Goal: Task Accomplishment & Management: Manage account settings

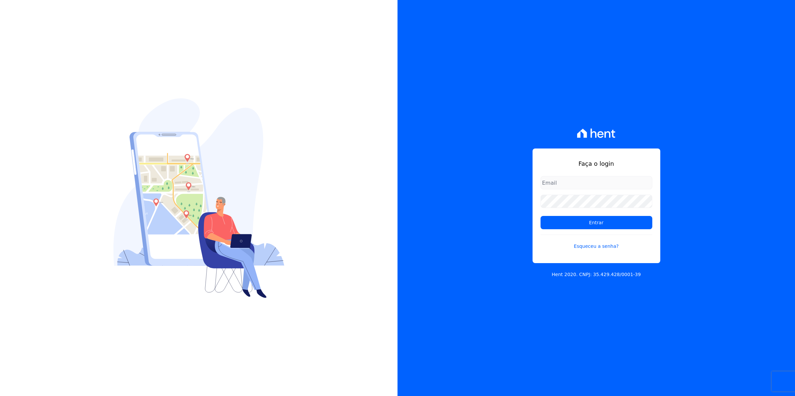
click at [583, 183] on input "email" at bounding box center [596, 182] width 112 height 13
type input "[EMAIL_ADDRESS][DOMAIN_NAME]"
click at [540, 216] on input "Entrar" at bounding box center [596, 222] width 112 height 13
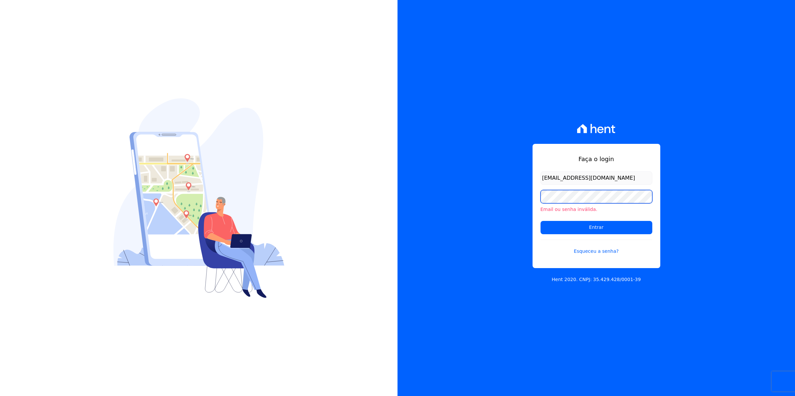
click at [540, 221] on input "Entrar" at bounding box center [596, 227] width 112 height 13
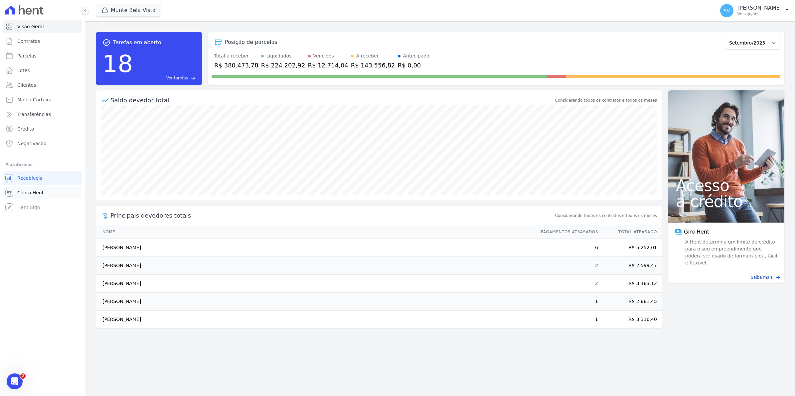
click at [30, 189] on span "Conta Hent" at bounding box center [30, 192] width 26 height 7
click at [29, 46] on link "Contratos" at bounding box center [42, 41] width 79 height 13
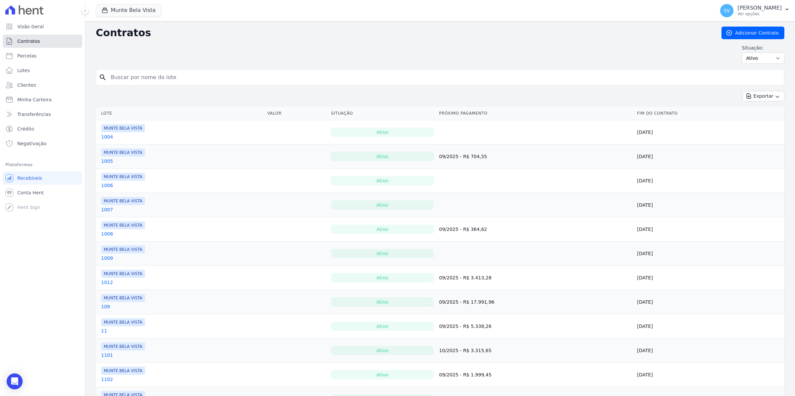
click at [27, 42] on span "Contratos" at bounding box center [28, 41] width 23 height 7
click at [14, 194] on link "Conta Hent" at bounding box center [42, 192] width 79 height 13
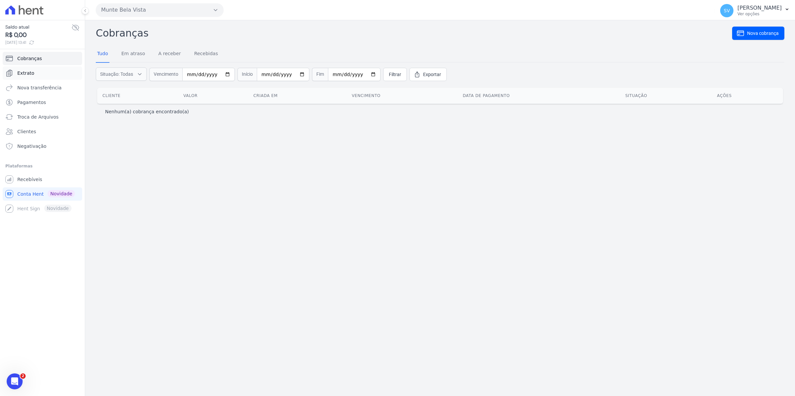
click at [30, 73] on span "Extrato" at bounding box center [25, 73] width 17 height 7
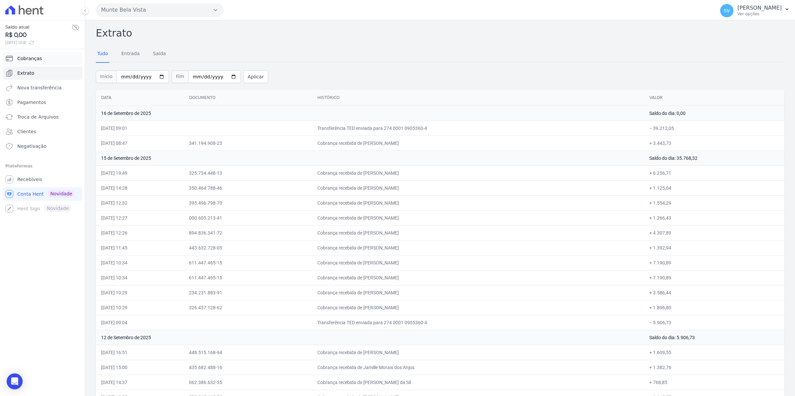
click at [26, 62] on span "Cobranças" at bounding box center [29, 58] width 25 height 7
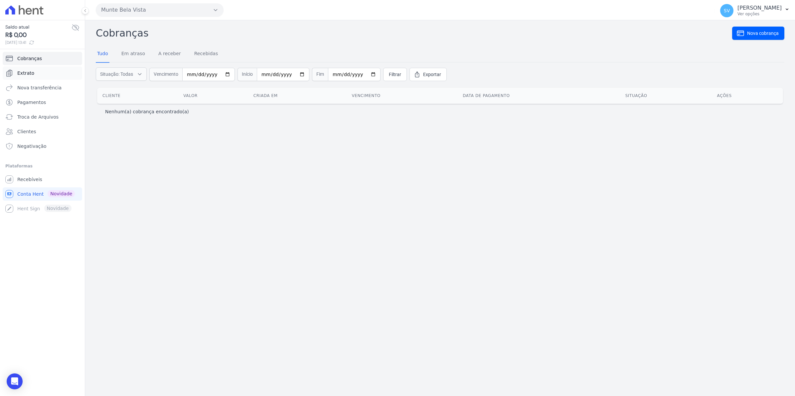
click at [20, 73] on span "Extrato" at bounding box center [25, 73] width 17 height 7
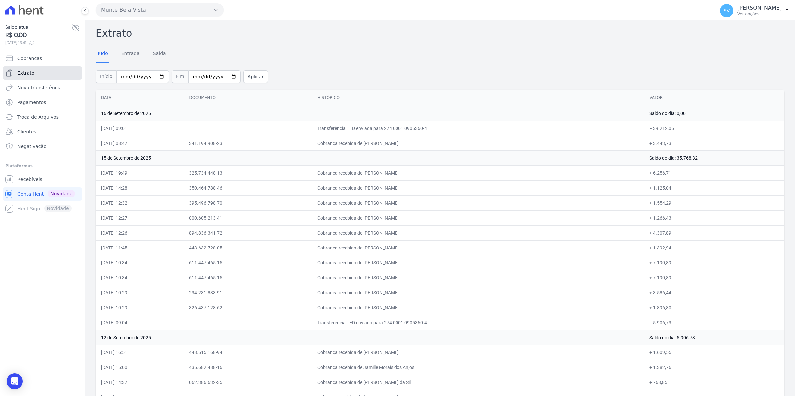
click at [30, 71] on span "Extrato" at bounding box center [25, 73] width 17 height 7
